Goal: Task Accomplishment & Management: Manage account settings

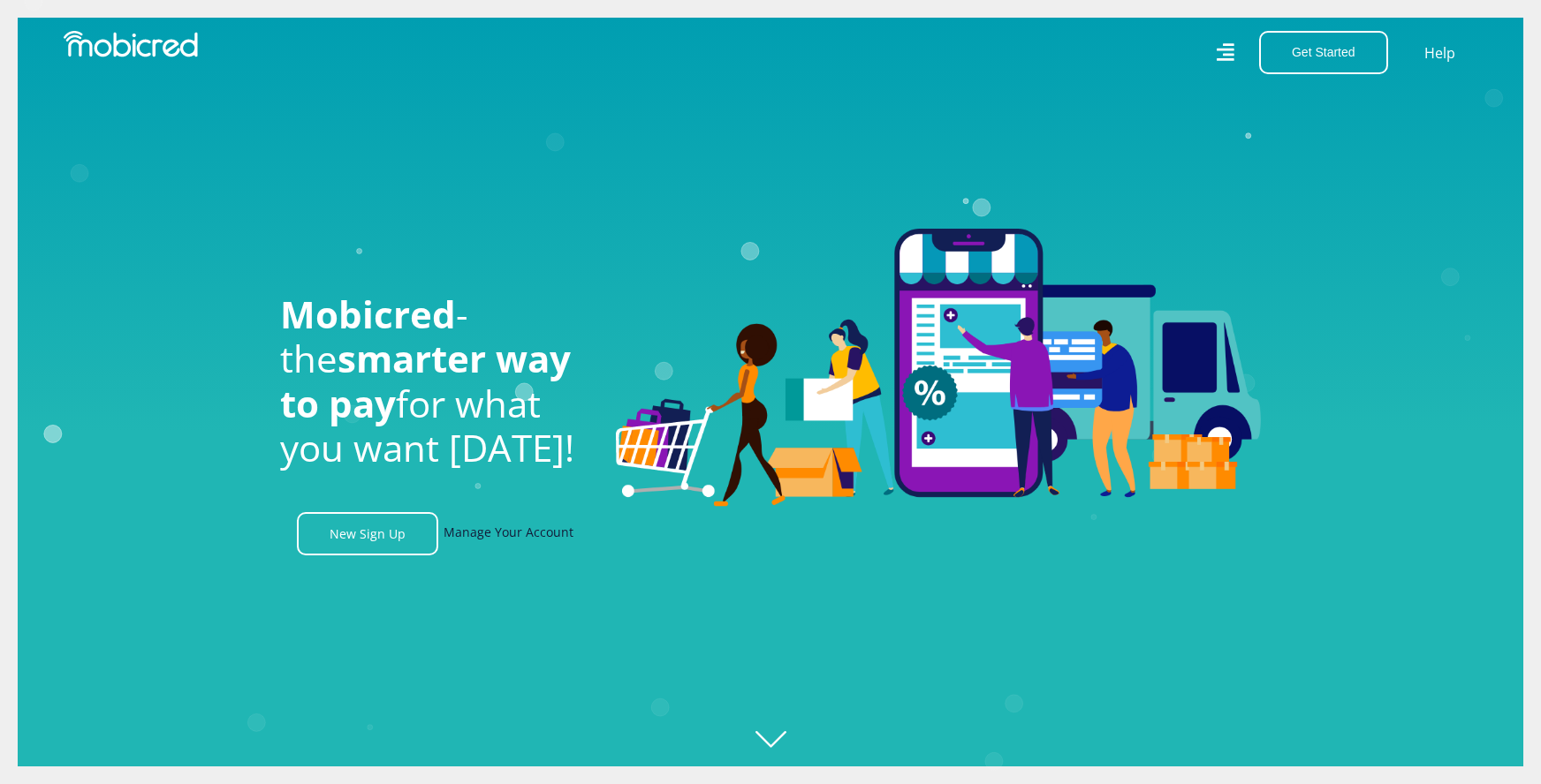
click at [551, 542] on link "Manage Your Account" at bounding box center [508, 533] width 130 height 43
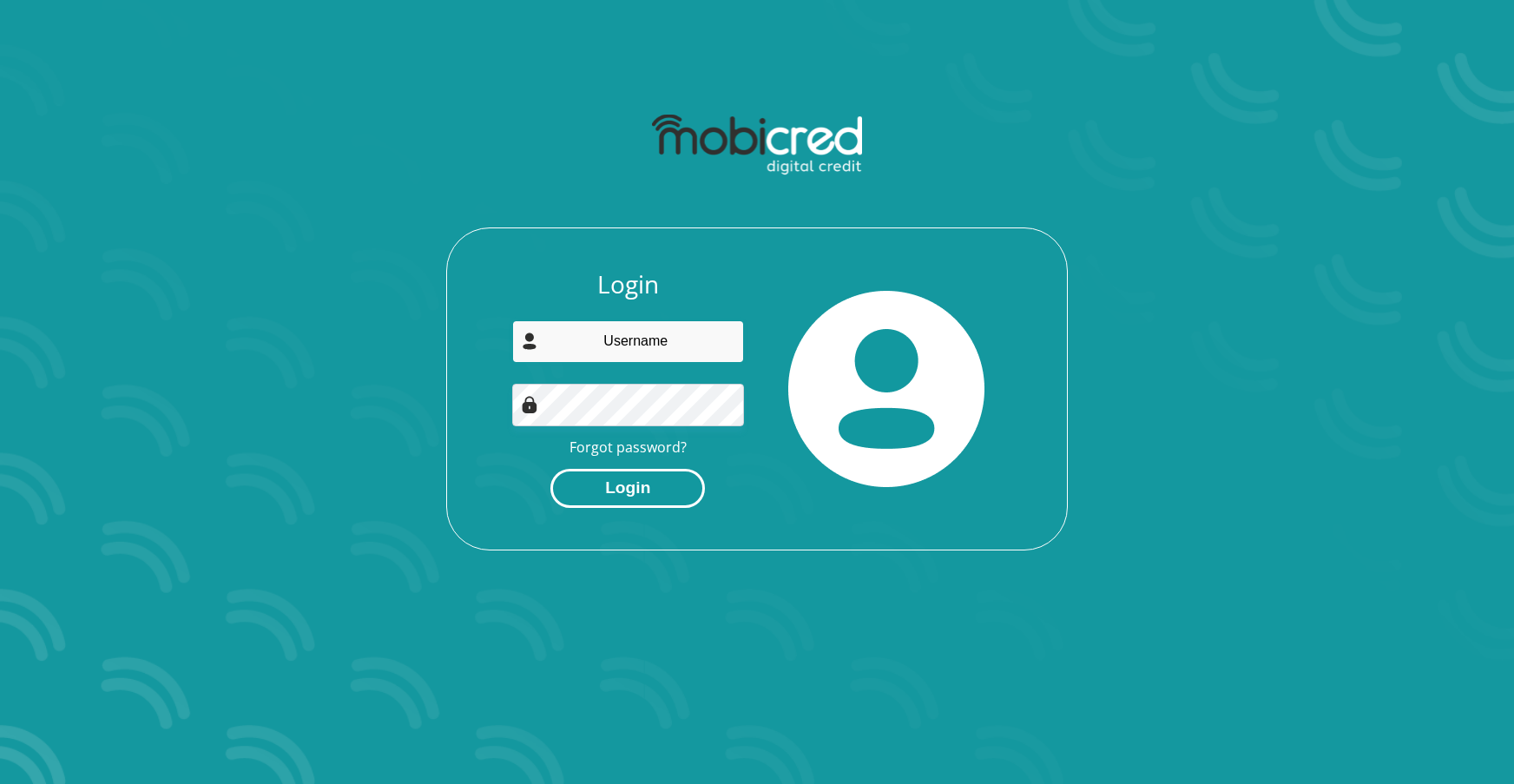
type input "[EMAIL_ADDRESS][DOMAIN_NAME]"
drag, startPoint x: 626, startPoint y: 483, endPoint x: 597, endPoint y: 484, distance: 29.0
click at [626, 483] on button "Login" at bounding box center [627, 488] width 154 height 39
